Goal: Task Accomplishment & Management: Use online tool/utility

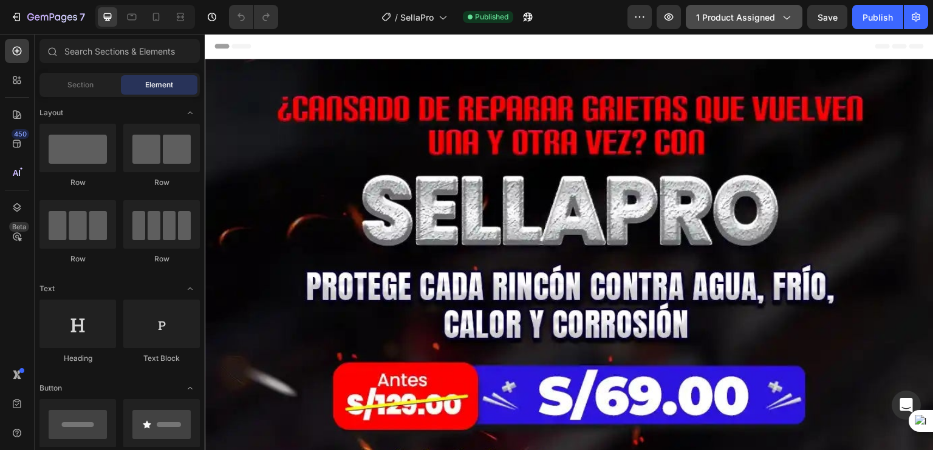
click at [784, 21] on icon "button" at bounding box center [786, 17] width 12 height 12
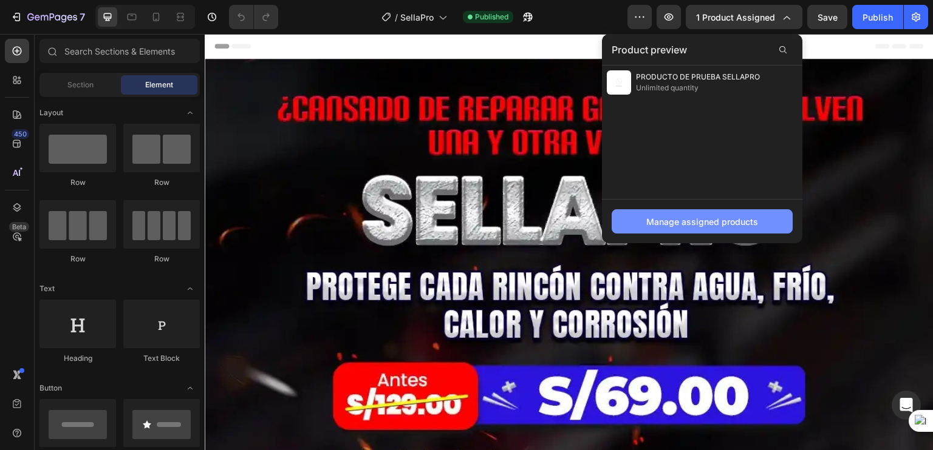
click at [667, 223] on div "Manage assigned products" at bounding box center [702, 222] width 112 height 13
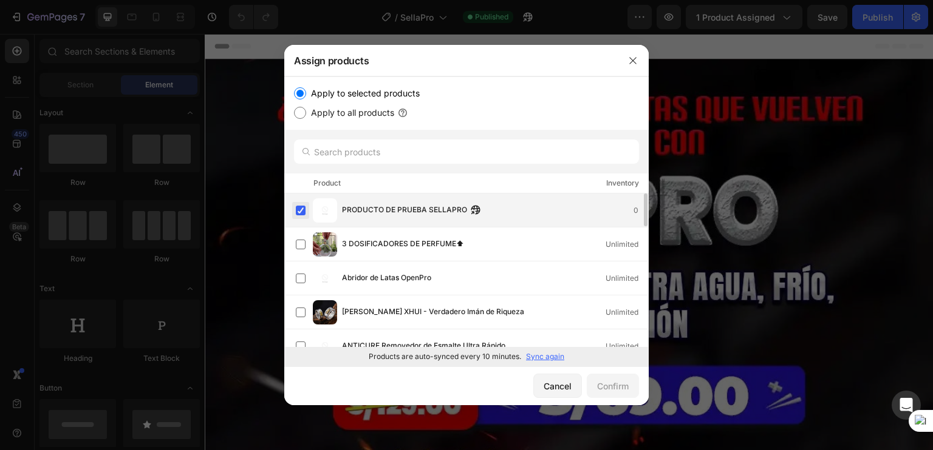
click at [302, 212] on label at bounding box center [301, 211] width 10 height 10
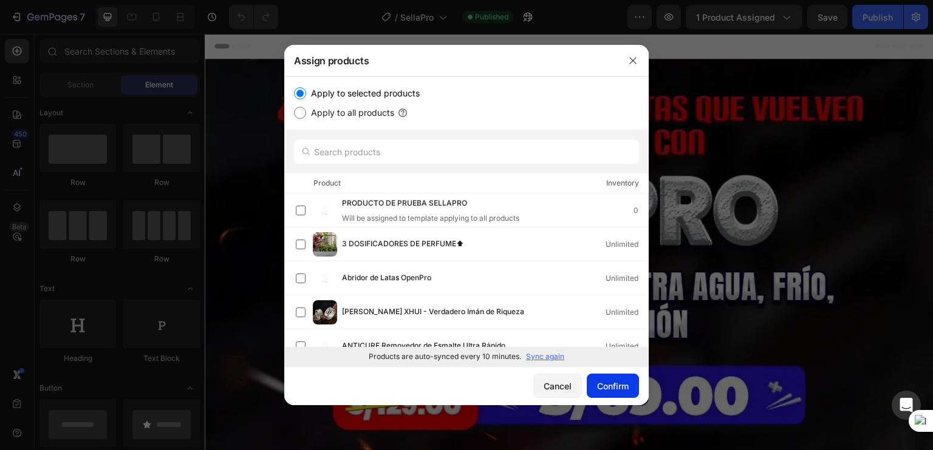
click at [605, 383] on div "Confirm" at bounding box center [613, 386] width 32 height 13
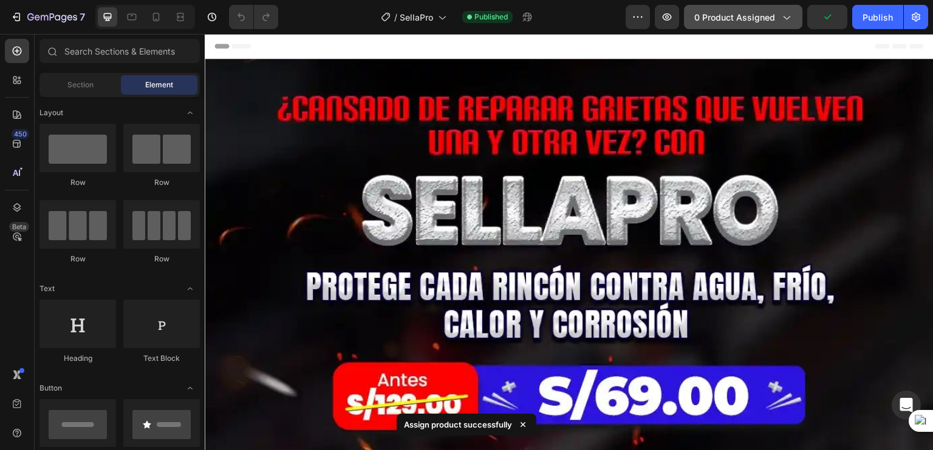
click at [738, 22] on span "0 product assigned" at bounding box center [734, 17] width 81 height 13
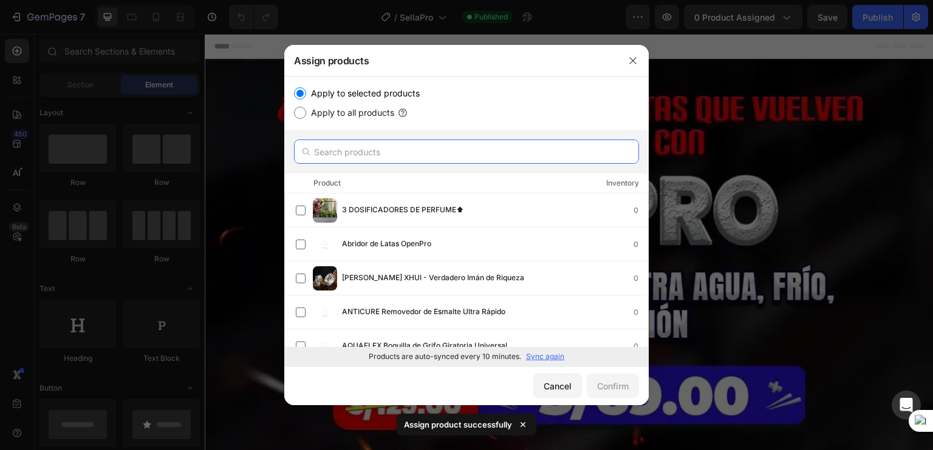
click at [427, 155] on input "text" at bounding box center [466, 152] width 345 height 24
click at [539, 355] on p "Sync again" at bounding box center [545, 357] width 38 height 11
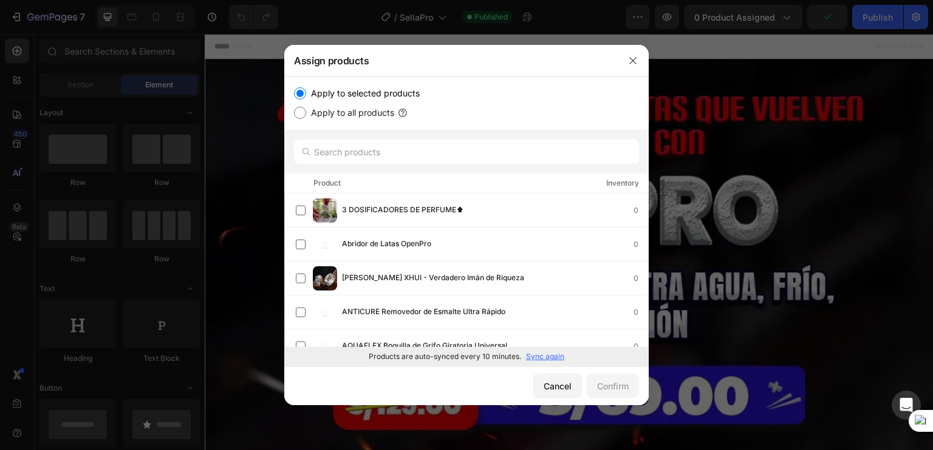
click at [364, 179] on div "Product Inventory" at bounding box center [466, 184] width 364 height 20
click at [344, 149] on input "text" at bounding box center [466, 152] width 345 height 24
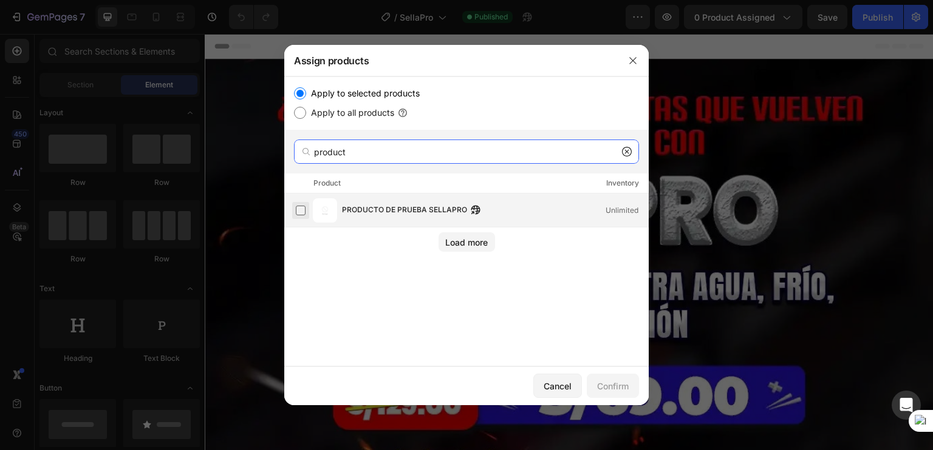
type input "product"
click at [297, 211] on label at bounding box center [301, 211] width 10 height 10
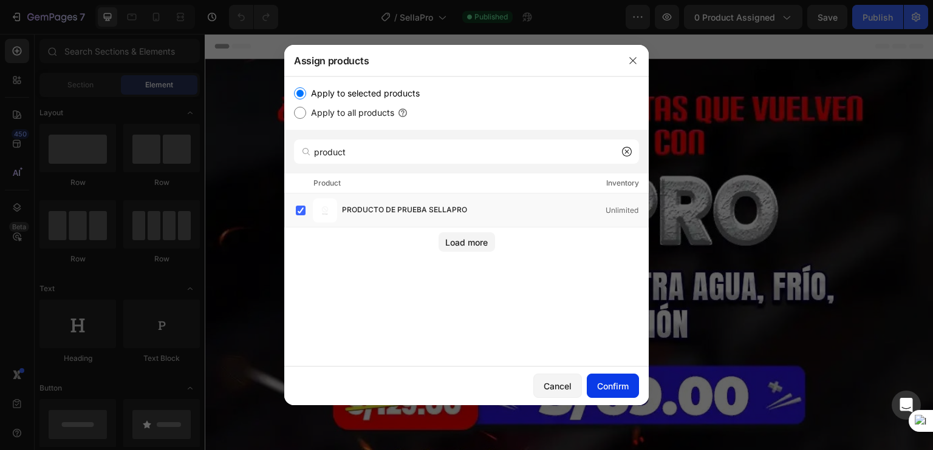
click at [609, 378] on button "Confirm" at bounding box center [612, 386] width 52 height 24
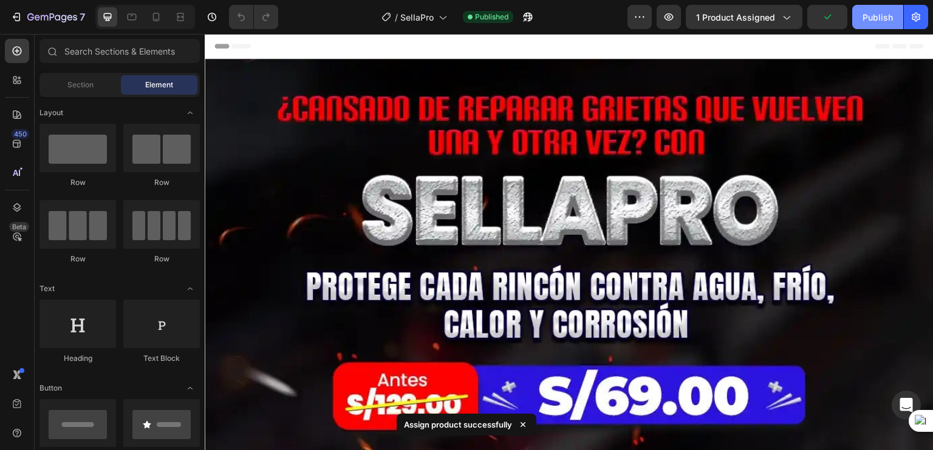
click at [866, 21] on div "Publish" at bounding box center [877, 17] width 30 height 13
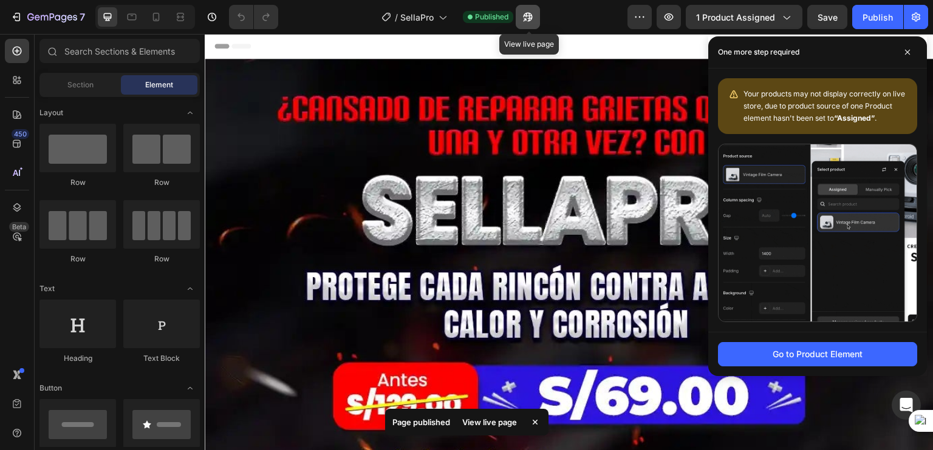
click at [529, 22] on icon "button" at bounding box center [528, 17] width 12 height 12
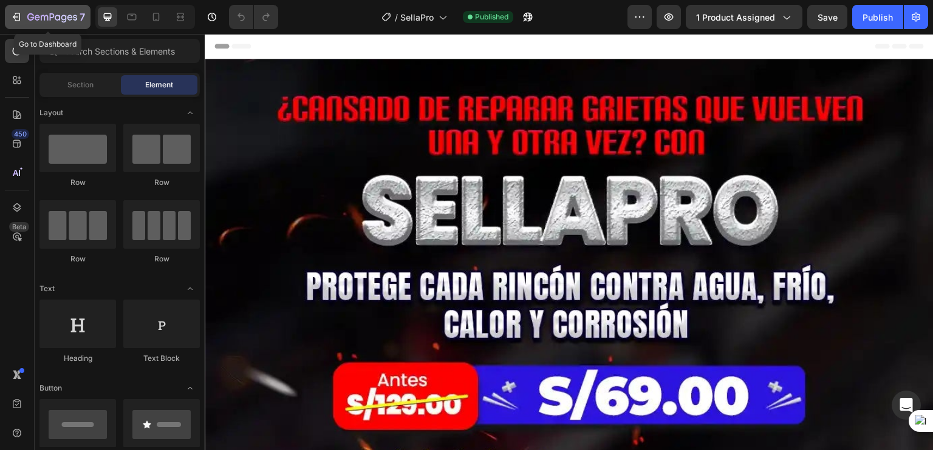
click at [53, 22] on icon "button" at bounding box center [52, 18] width 50 height 10
